Goal: Find specific page/section: Find specific page/section

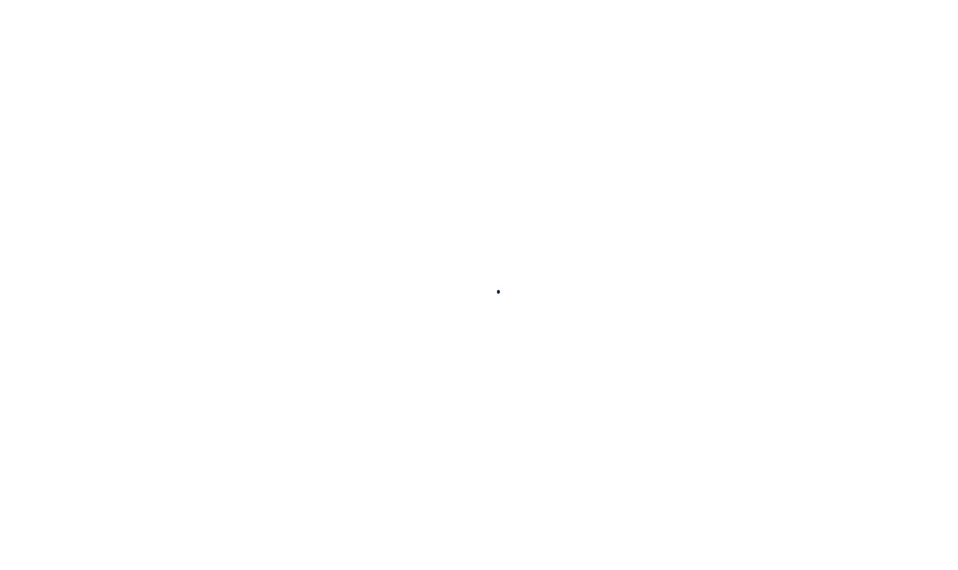
select select
checkbox input "false"
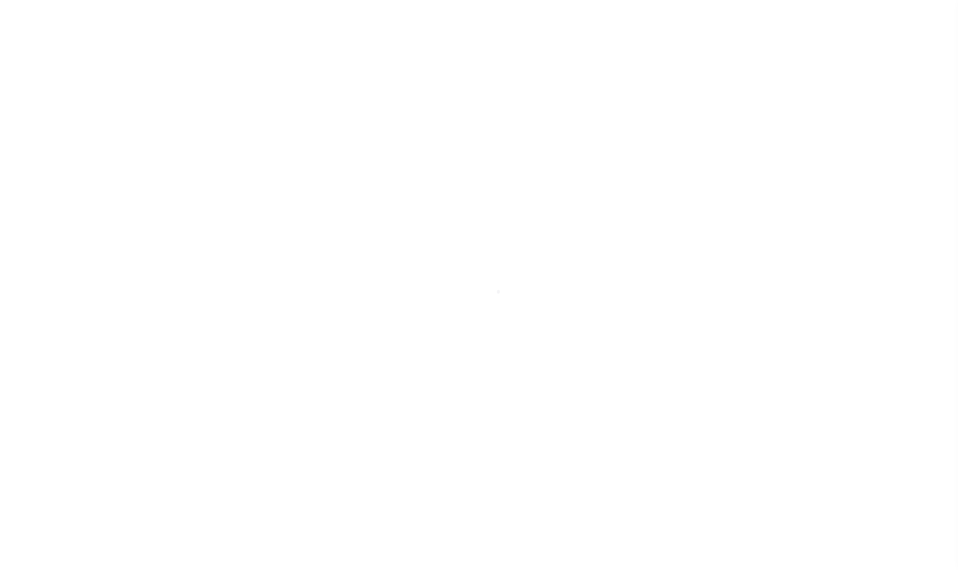
checkbox input "false"
type input "1306300000"
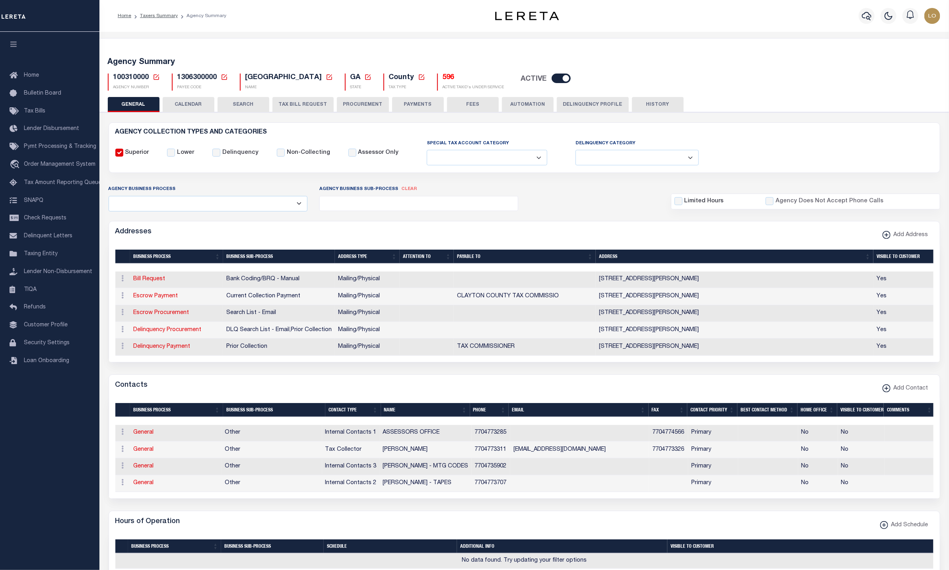
click at [200, 104] on button "CALENDAR" at bounding box center [189, 104] width 52 height 15
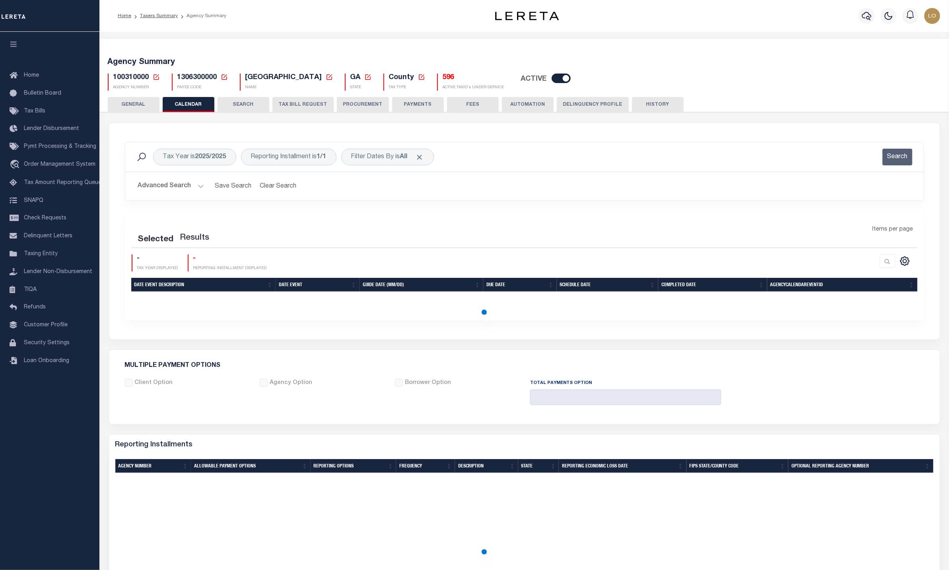
checkbox input "false"
type input "1"
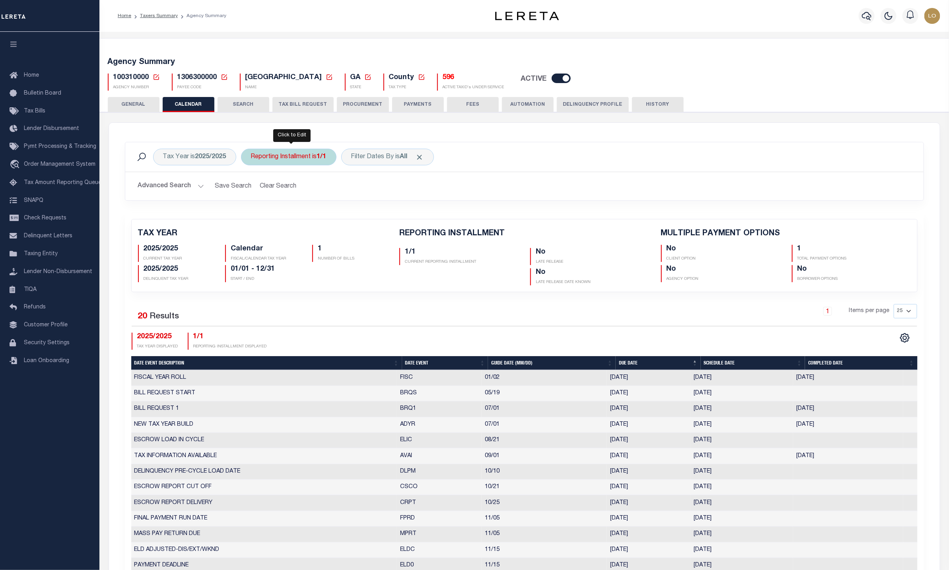
click at [309, 154] on div "Reporting Installment is 1/1" at bounding box center [288, 157] width 95 height 17
click at [313, 199] on select "1/1" at bounding box center [309, 195] width 117 height 15
drag, startPoint x: 333, startPoint y: 279, endPoint x: 339, endPoint y: 231, distance: 48.5
click at [333, 279] on div "2025/2025 CURRENT TAX YEAR Calendar FISCAL/CALENDAR TAX YEAR 1 NUMBER OF BILLS" at bounding box center [263, 262] width 262 height 41
click at [198, 159] on b "2025/2025" at bounding box center [210, 157] width 31 height 6
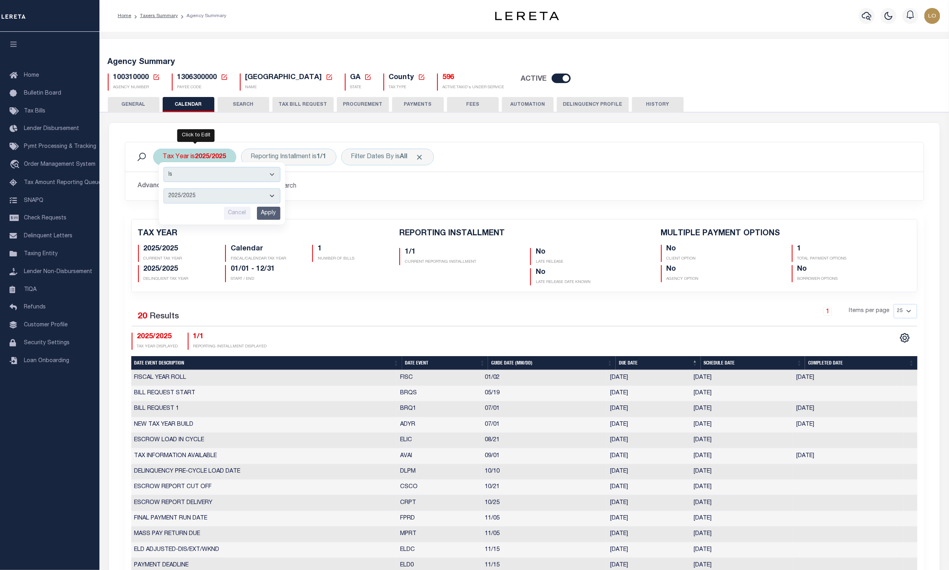
click at [195, 198] on select "2026/2026 2025/2025 2024/2024 2023/2023 2022/2022 2021/2021 2020/2020 2019/2019…" at bounding box center [221, 195] width 117 height 15
select select "2024/2024"
click at [164, 190] on select "2026/2026 2025/2025 2024/2024 2023/2023 2022/2022 2021/2021 2020/2020 2019/2019…" at bounding box center [221, 195] width 117 height 15
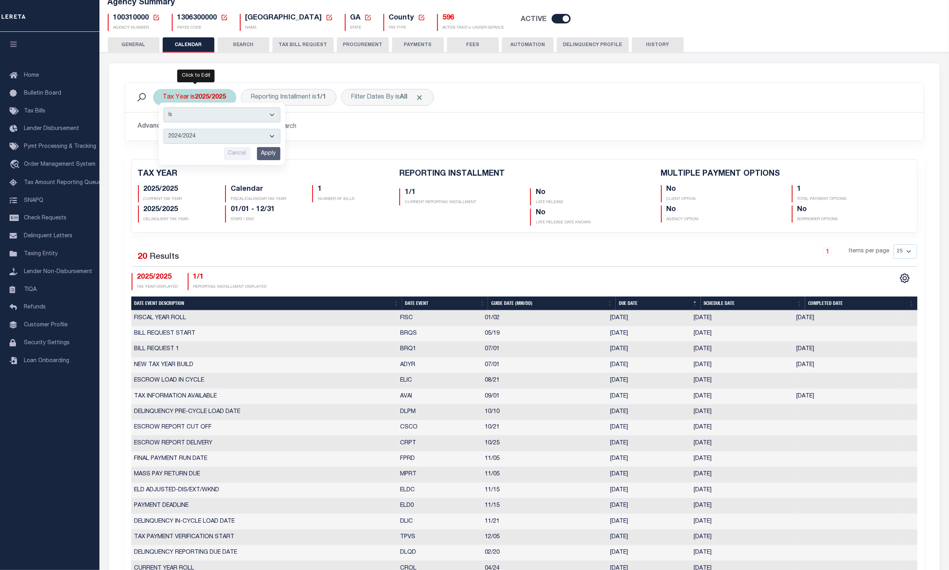
click at [264, 155] on input "Apply" at bounding box center [268, 153] width 23 height 13
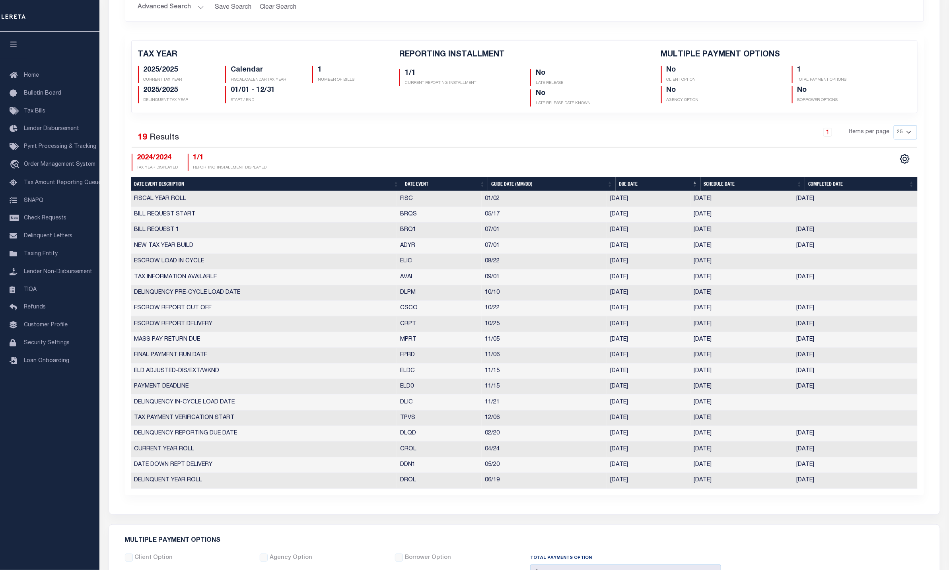
scroll to position [0, 0]
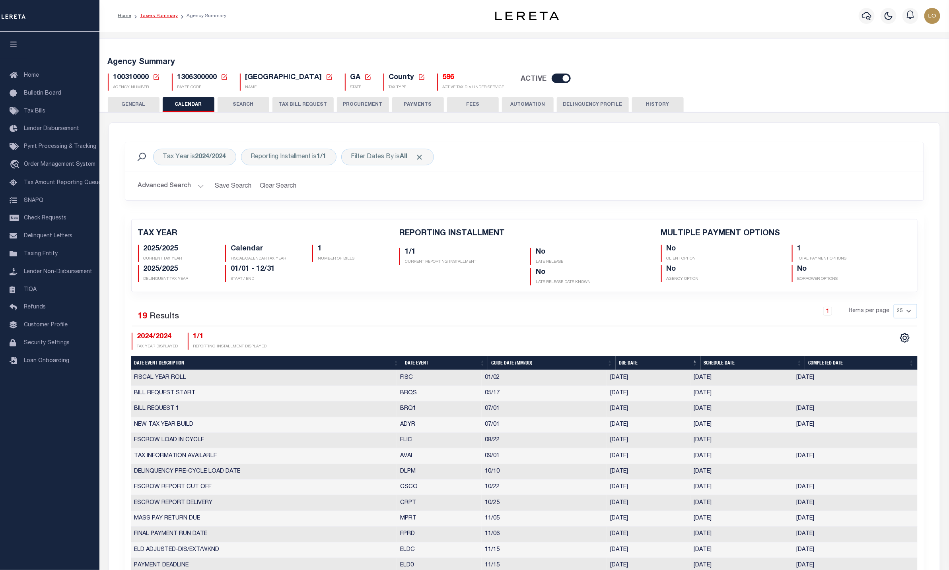
click at [169, 18] on link "Taxers Summary" at bounding box center [159, 16] width 38 height 5
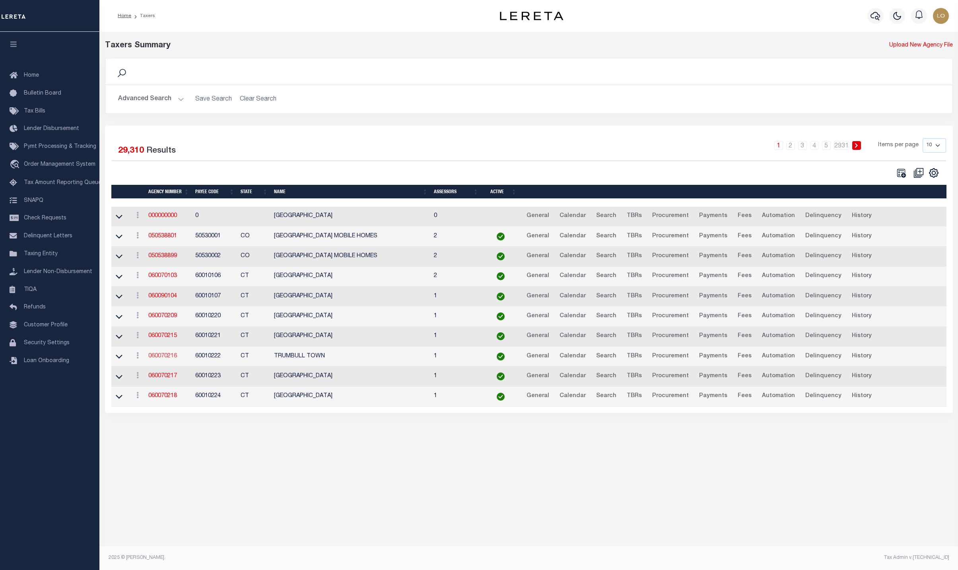
click at [157, 357] on link "060070216" at bounding box center [162, 356] width 29 height 6
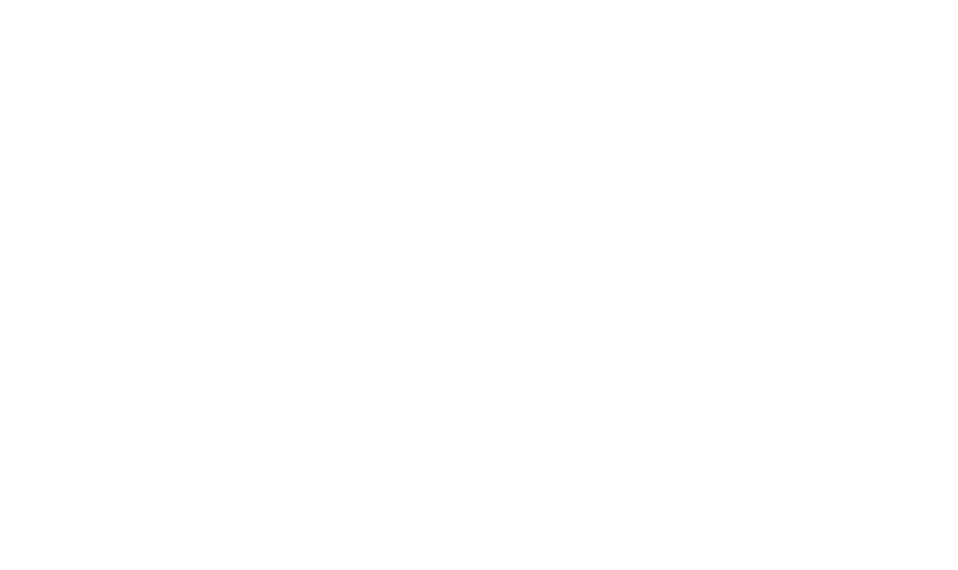
select select
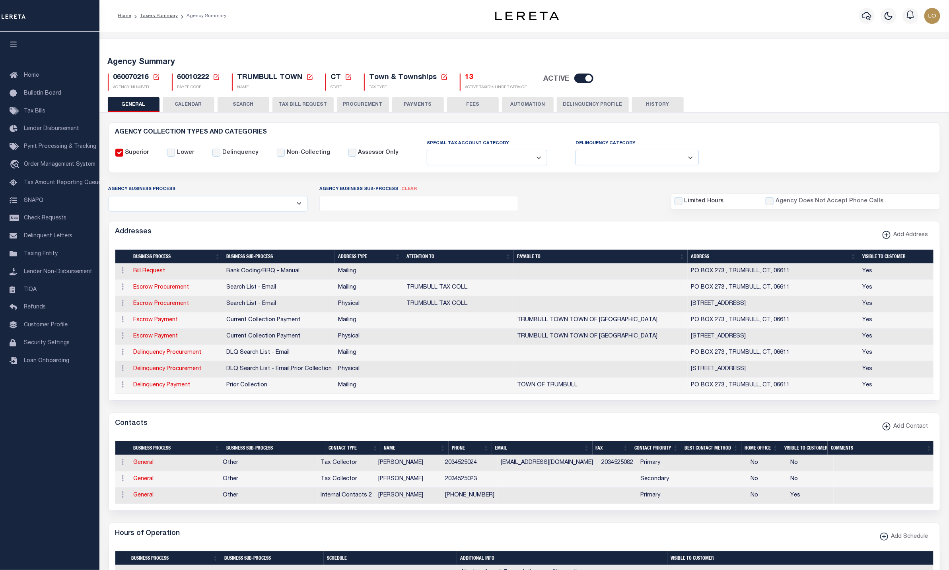
click at [191, 101] on button "CALENDAR" at bounding box center [189, 104] width 52 height 15
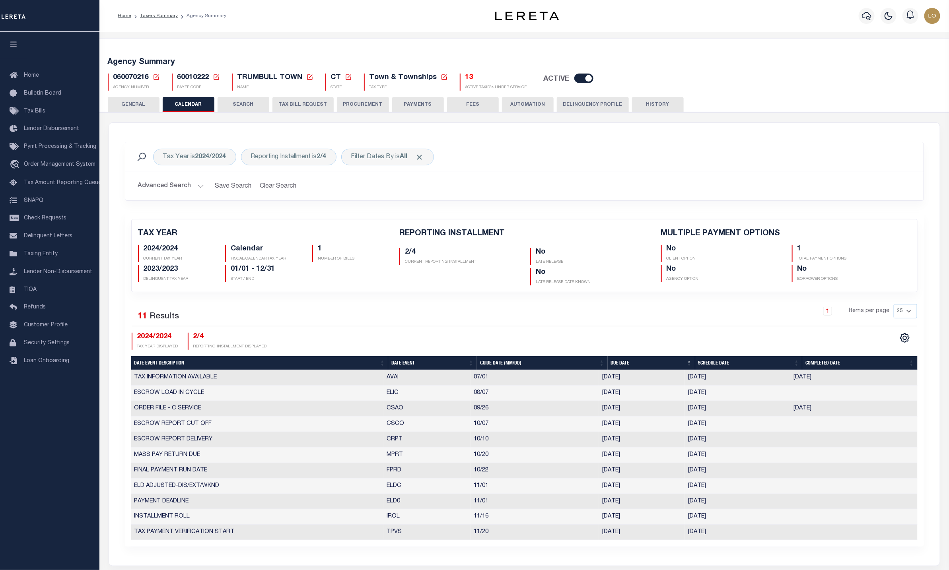
checkbox input "false"
type input "1"
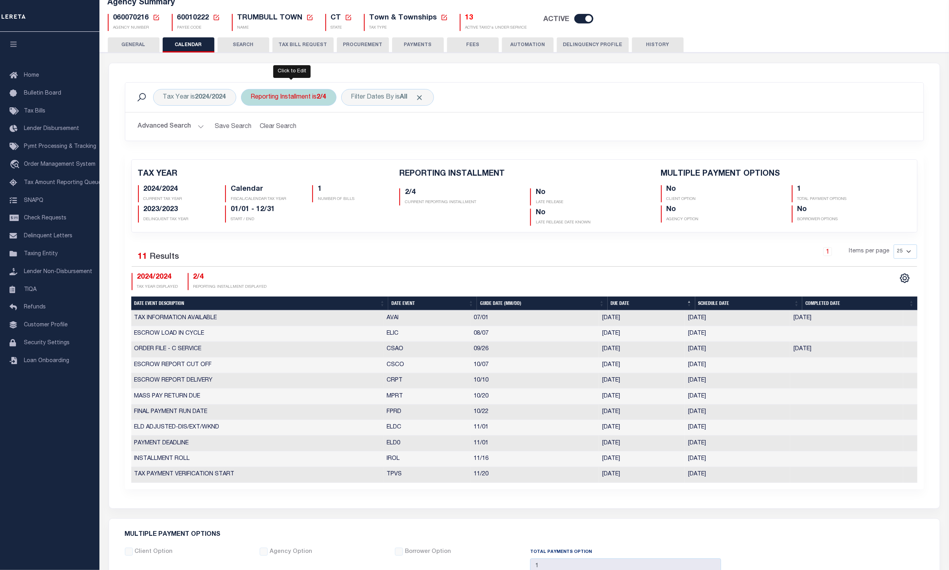
click at [316, 100] on div "Reporting Installment is 2/4" at bounding box center [288, 97] width 95 height 17
select select "2/4"
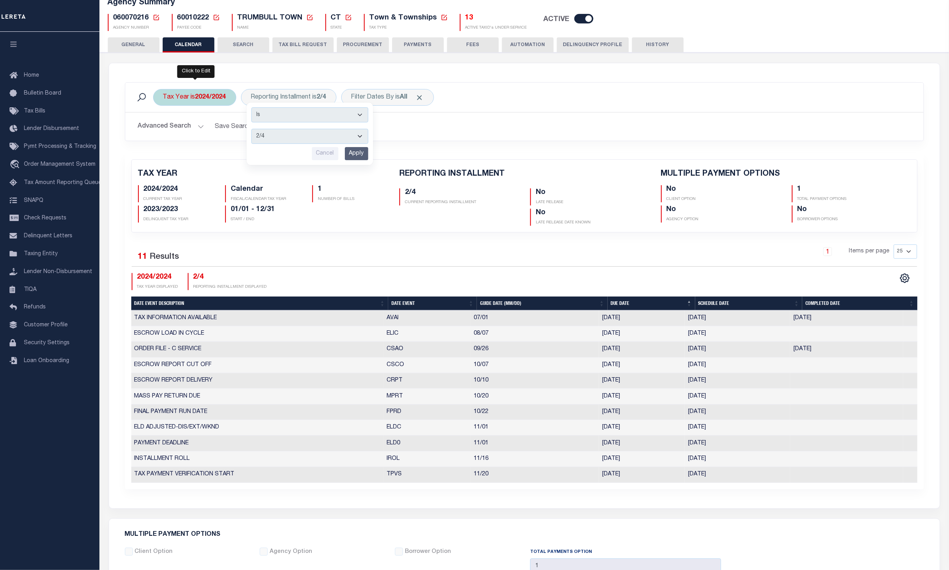
click at [173, 95] on div "Tax Year is 2024/2024" at bounding box center [194, 97] width 83 height 17
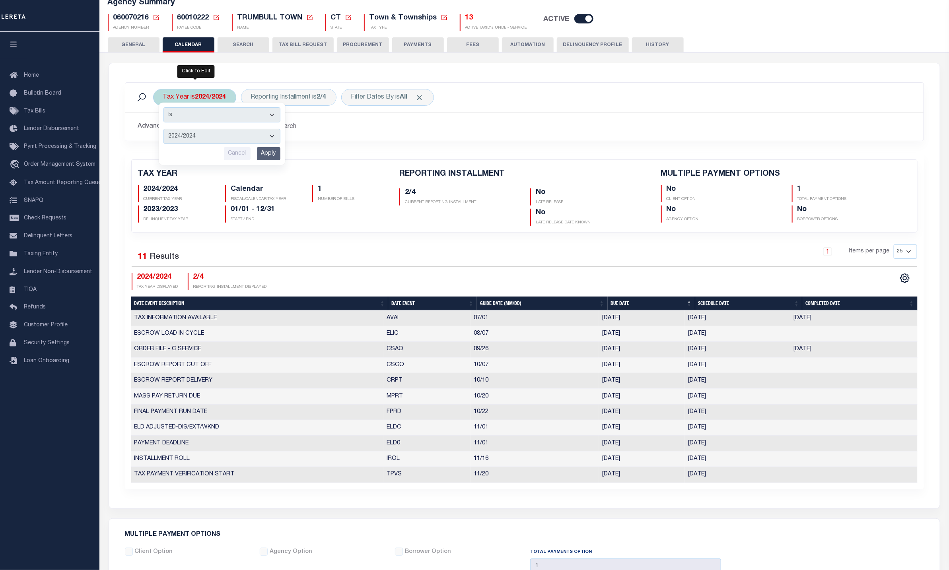
click at [200, 138] on select "2025/2025 2024/2024 2023/2023 2022/2022 2021/2021" at bounding box center [221, 136] width 117 height 15
select select "2025/2025"
click at [164, 130] on select "2025/2025 2024/2024 2023/2023 2022/2022 2021/2021" at bounding box center [221, 136] width 117 height 15
click at [268, 152] on input "Apply" at bounding box center [268, 153] width 23 height 13
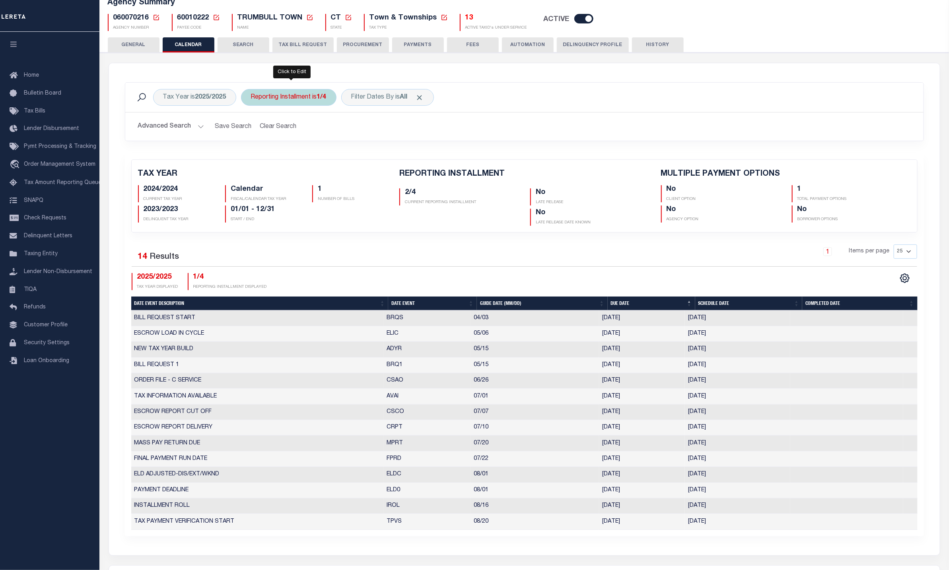
click at [277, 93] on div "Reporting Installment is 1/4" at bounding box center [288, 97] width 95 height 17
click at [291, 136] on select "1/4 2/4 3/4 4/4" at bounding box center [309, 136] width 117 height 15
select select "2/4"
click at [253, 130] on select "1/4 2/4 3/4 4/4" at bounding box center [309, 136] width 117 height 15
click at [354, 156] on input "Apply" at bounding box center [356, 153] width 23 height 13
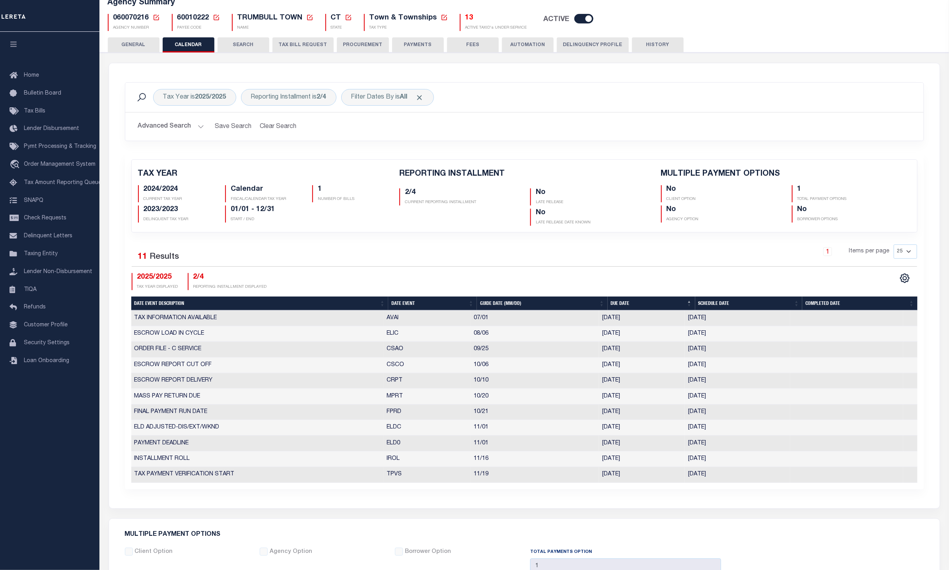
scroll to position [0, 0]
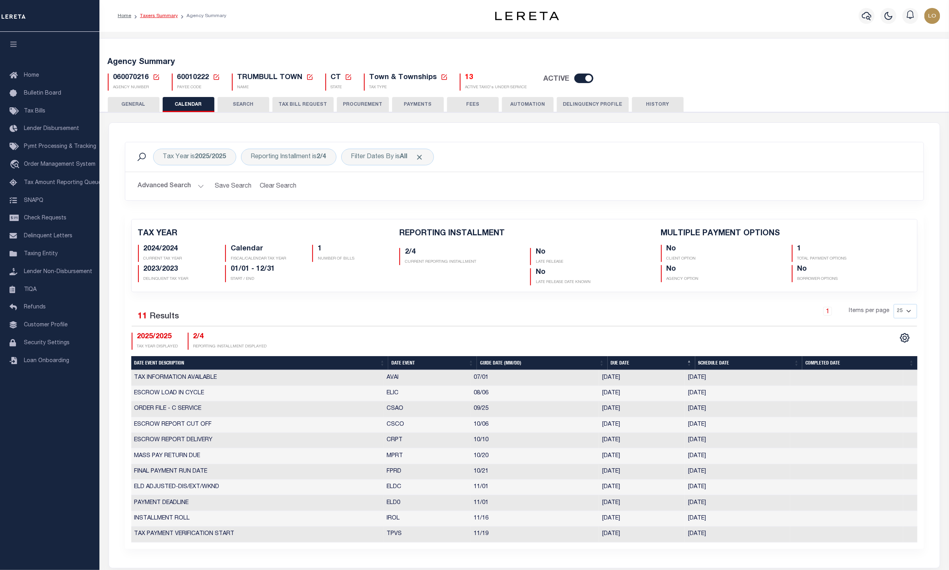
click at [162, 14] on link "Taxers Summary" at bounding box center [159, 16] width 38 height 5
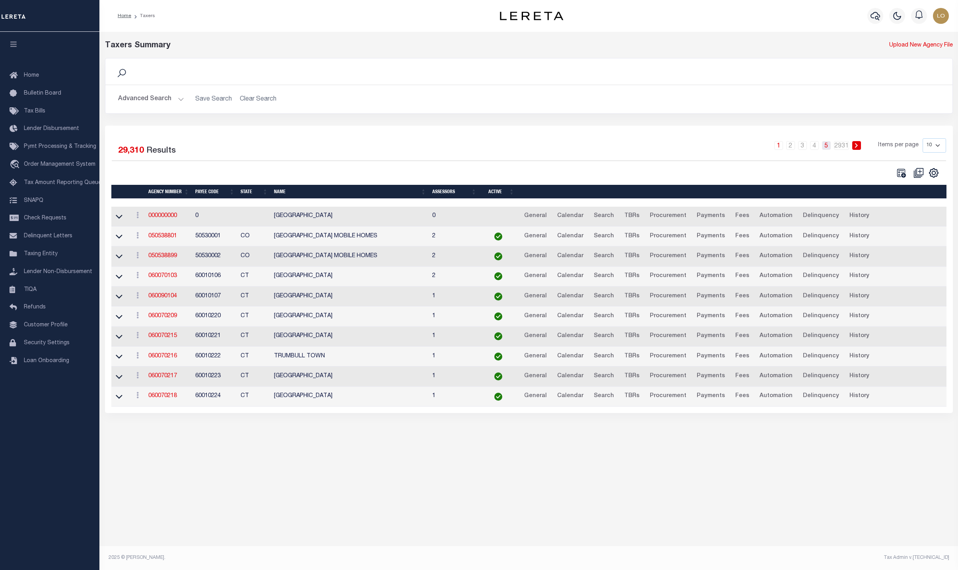
click at [823, 148] on link "5" at bounding box center [826, 145] width 9 height 9
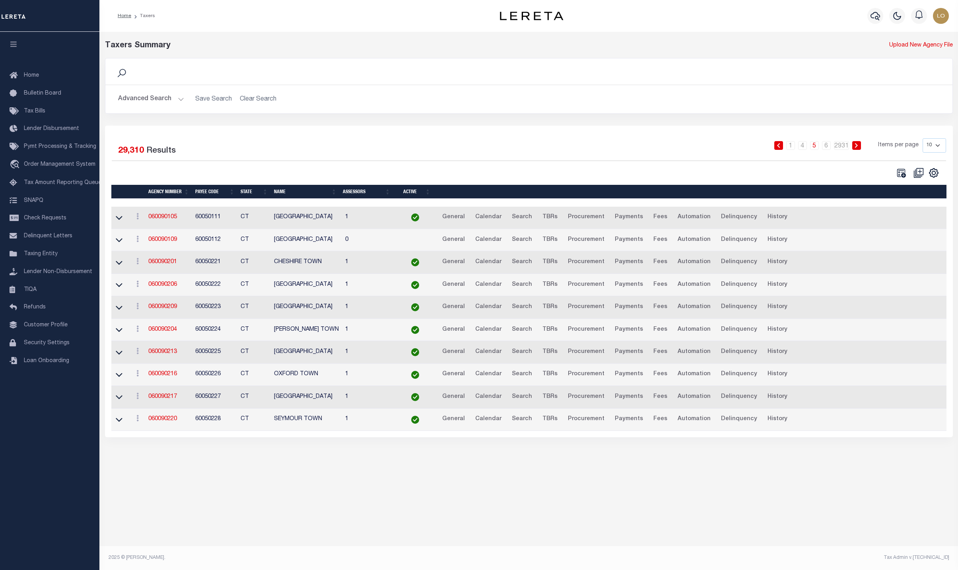
click at [159, 314] on td "060090209" at bounding box center [168, 307] width 47 height 22
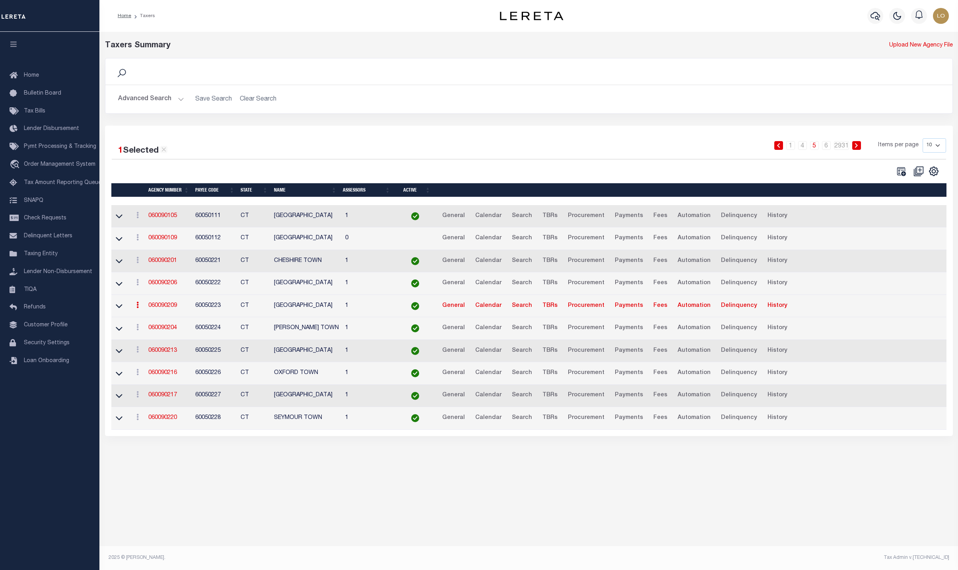
click at [161, 309] on link "060090209" at bounding box center [162, 306] width 29 height 6
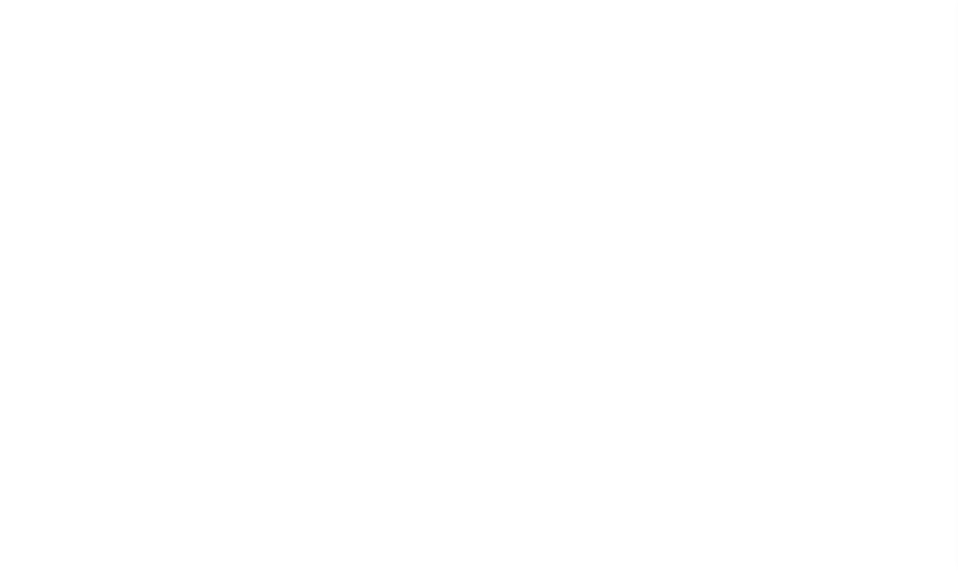
select select
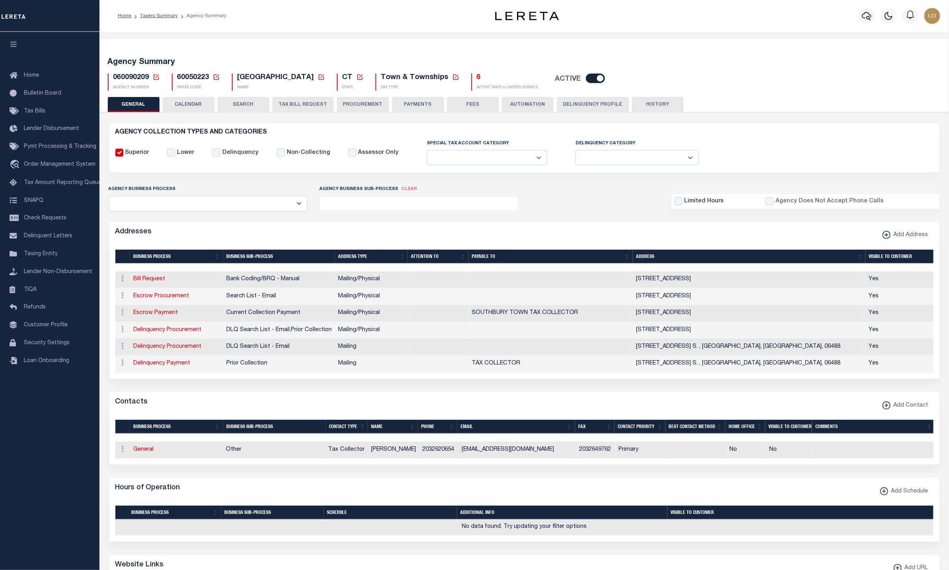
click at [191, 104] on button "CALENDAR" at bounding box center [189, 104] width 52 height 15
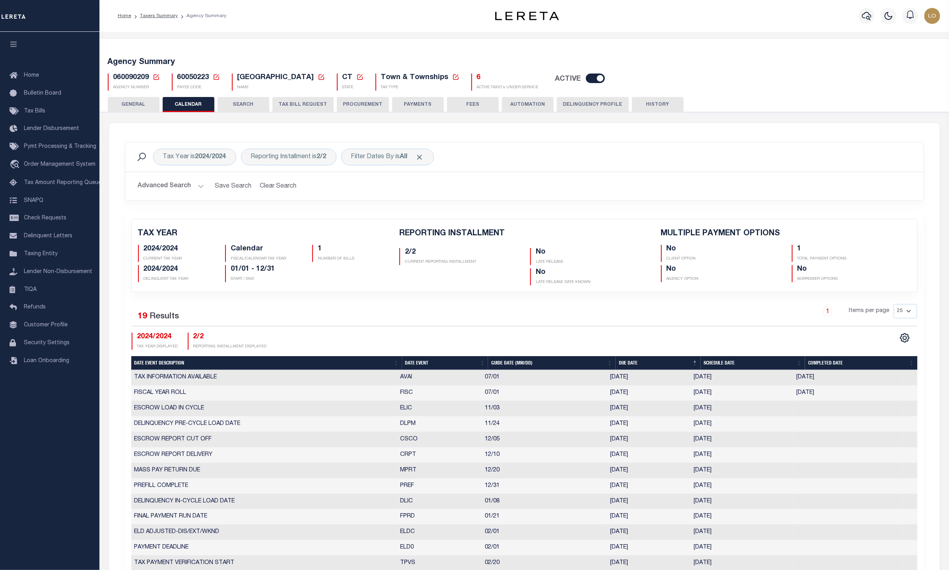
checkbox input "false"
type input "1"
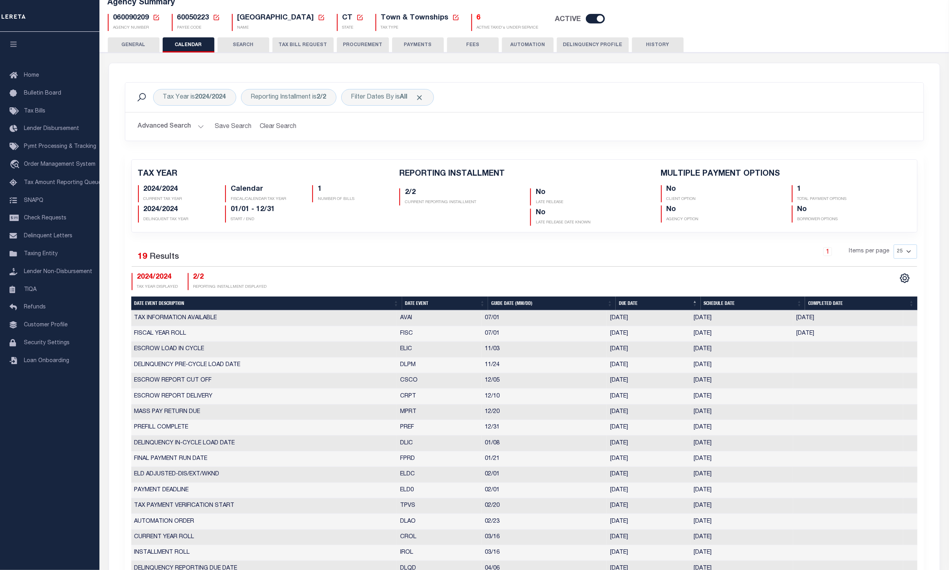
scroll to position [119, 0]
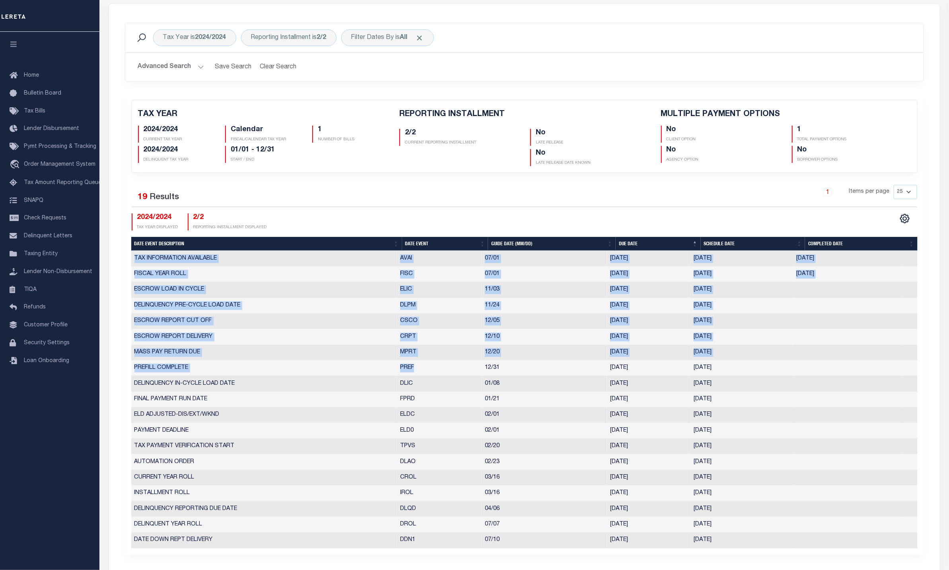
drag, startPoint x: 421, startPoint y: 371, endPoint x: 130, endPoint y: 366, distance: 291.0
click at [130, 366] on div "TAX YEAR 2024/2024 CURRENT TAX YEAR Calendar FISCAL/CALENDAR TAX YEAR 1" at bounding box center [524, 324] width 799 height 462
click at [334, 376] on td "PREFILL COMPLETE" at bounding box center [264, 369] width 266 height 16
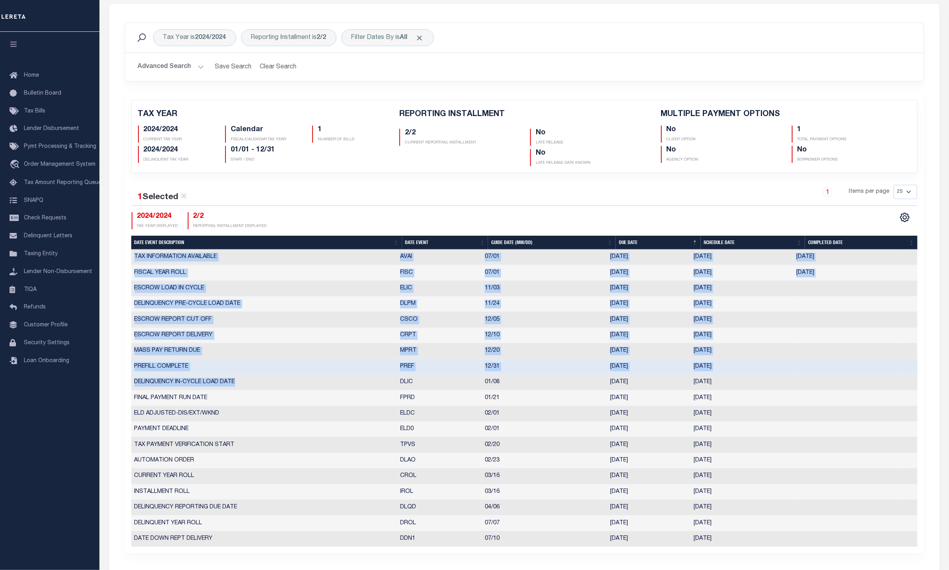
drag, startPoint x: 129, startPoint y: 367, endPoint x: 376, endPoint y: 377, distance: 247.1
click at [376, 377] on div "TAX YEAR 2024/2024 CURRENT TAX YEAR Calendar FISCAL/CALENDAR TAX YEAR 1" at bounding box center [524, 323] width 799 height 460
click at [383, 371] on td "PREFILL COMPLETE" at bounding box center [264, 367] width 266 height 16
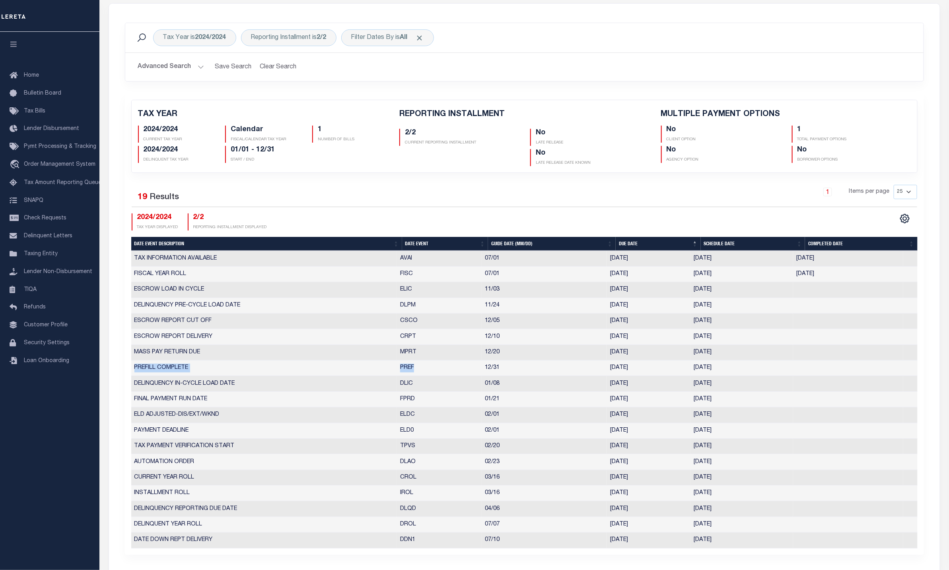
drag, startPoint x: 134, startPoint y: 371, endPoint x: 416, endPoint y: 371, distance: 282.7
click at [416, 371] on tr "PREFILL COMPLETE PREF 12/31 [DATE] [DATE] 10592057" at bounding box center [524, 369] width 786 height 16
